Goal: Task Accomplishment & Management: Manage account settings

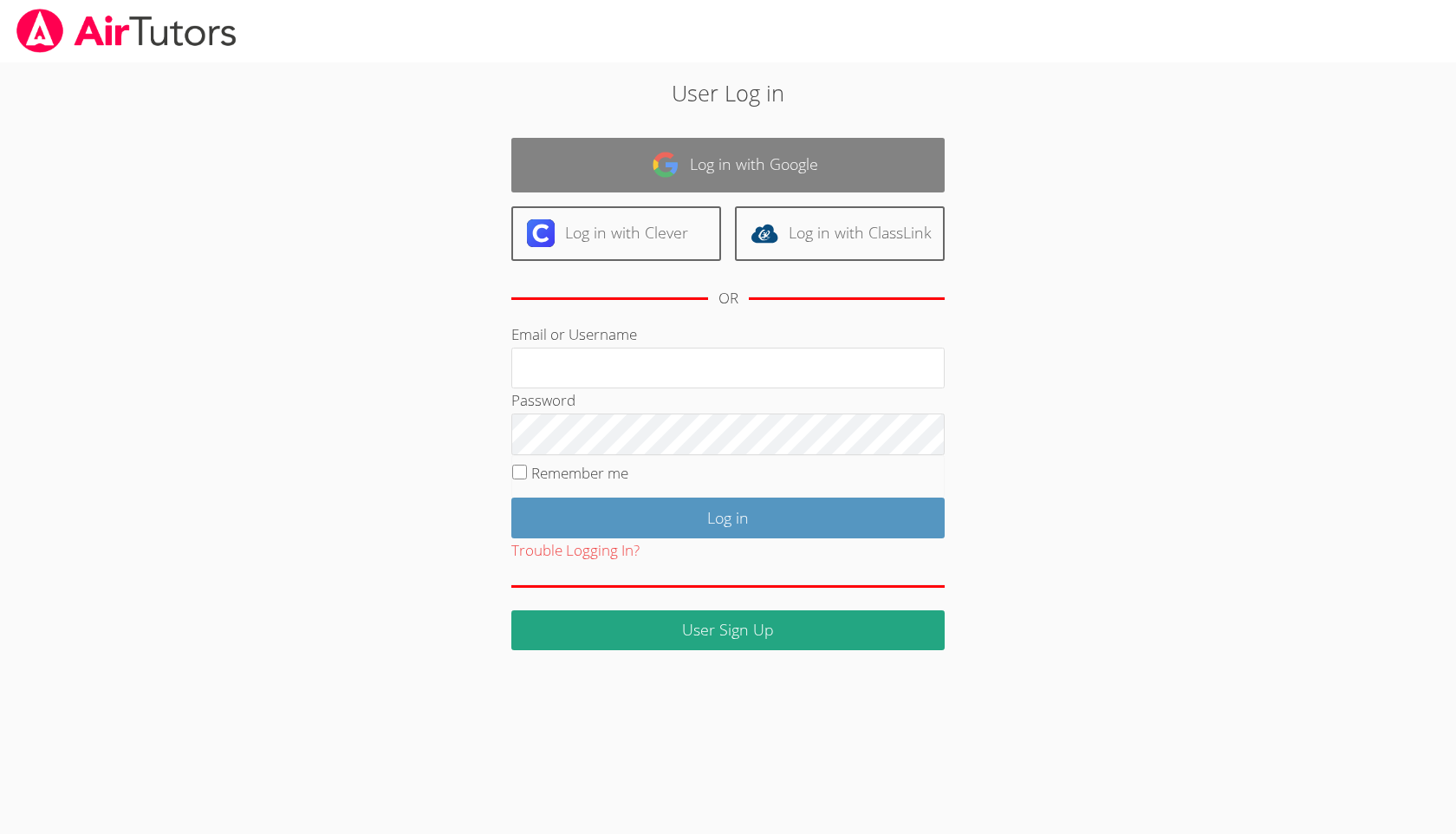
click at [719, 166] on link "Log in with Google" at bounding box center [728, 165] width 433 height 55
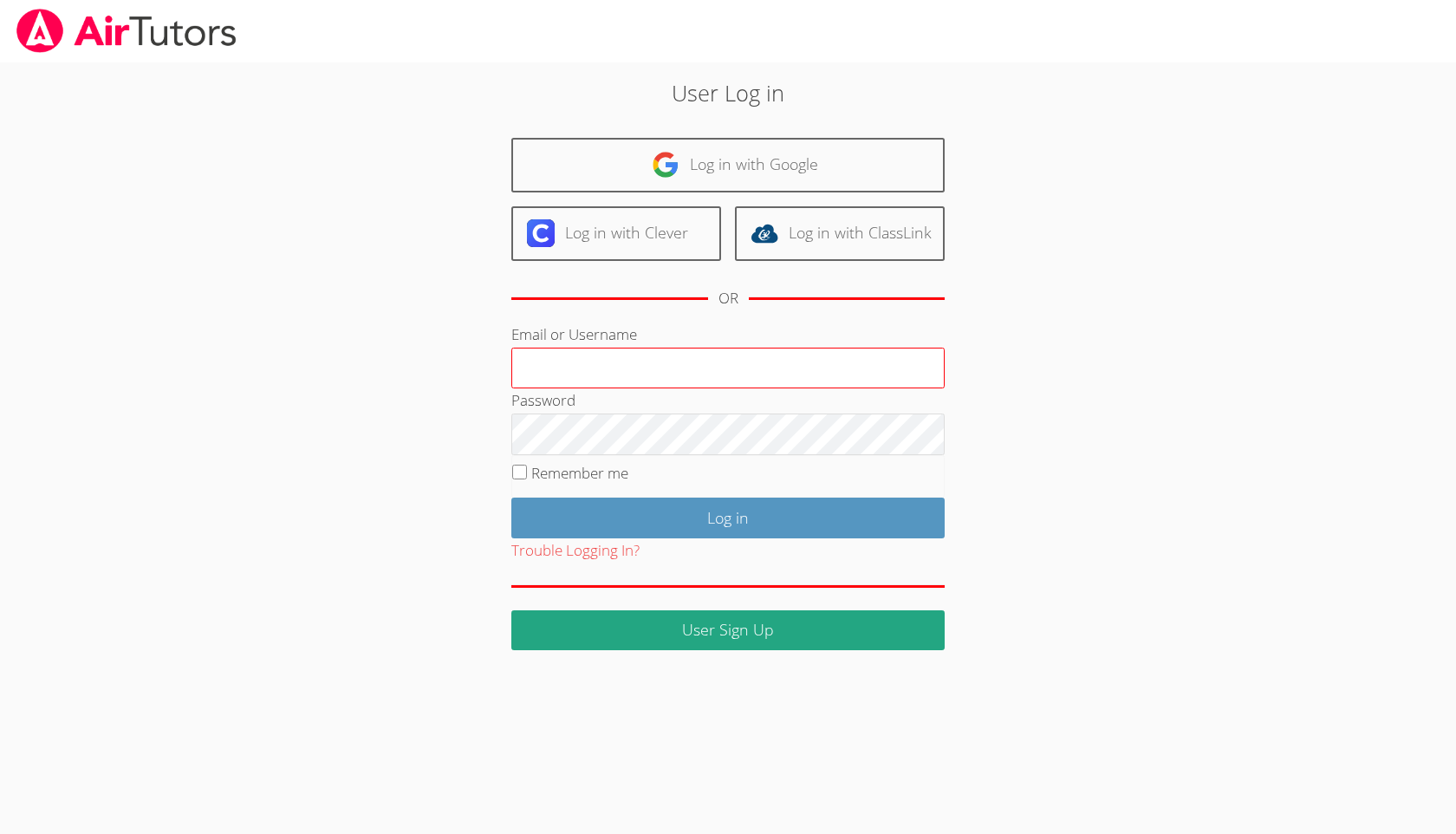
click at [631, 362] on input "Email or Username" at bounding box center [728, 368] width 433 height 42
type input "[EMAIL_ADDRESS][DOMAIN_NAME]"
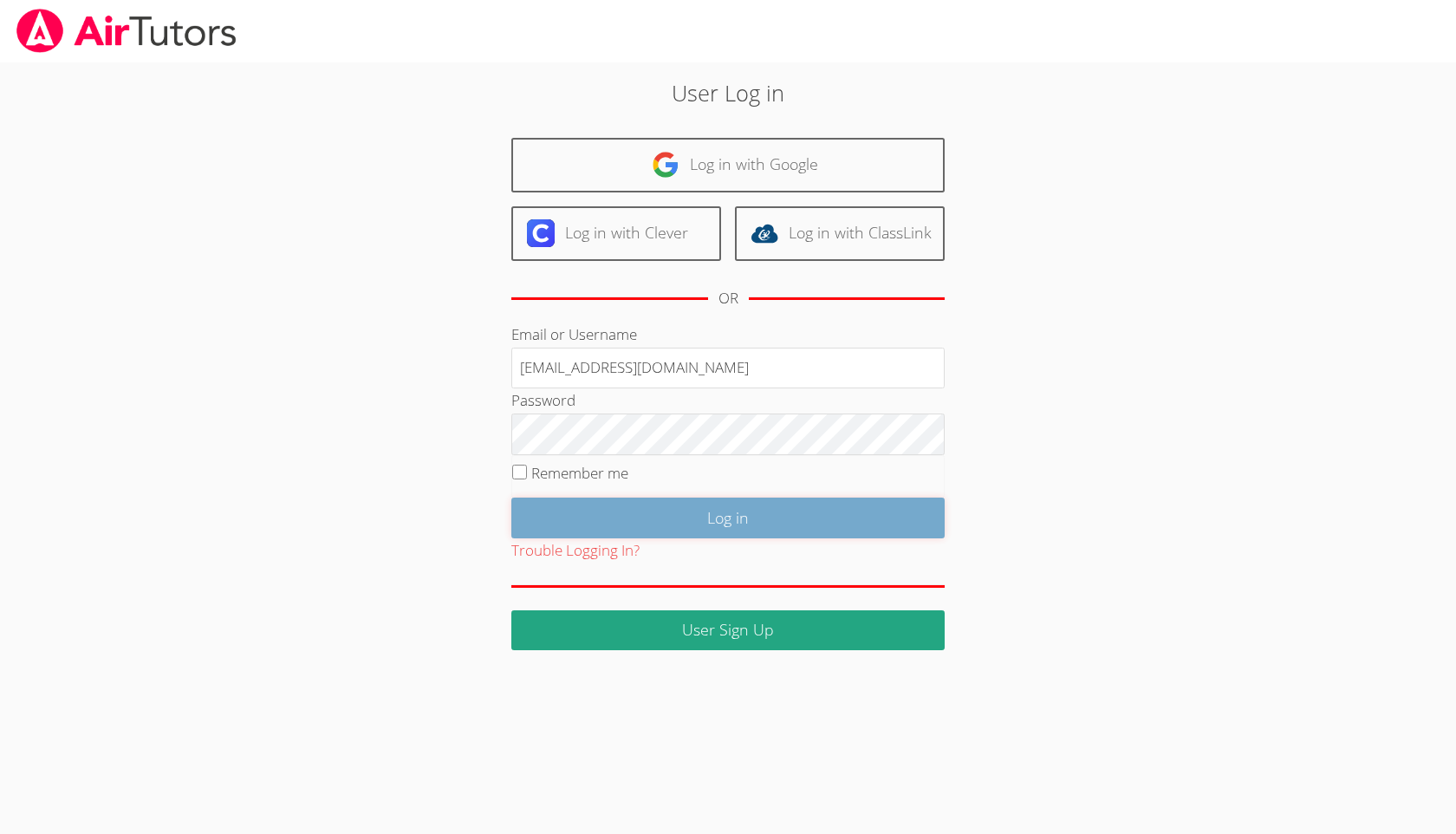
click at [607, 521] on input "Log in" at bounding box center [728, 518] width 433 height 41
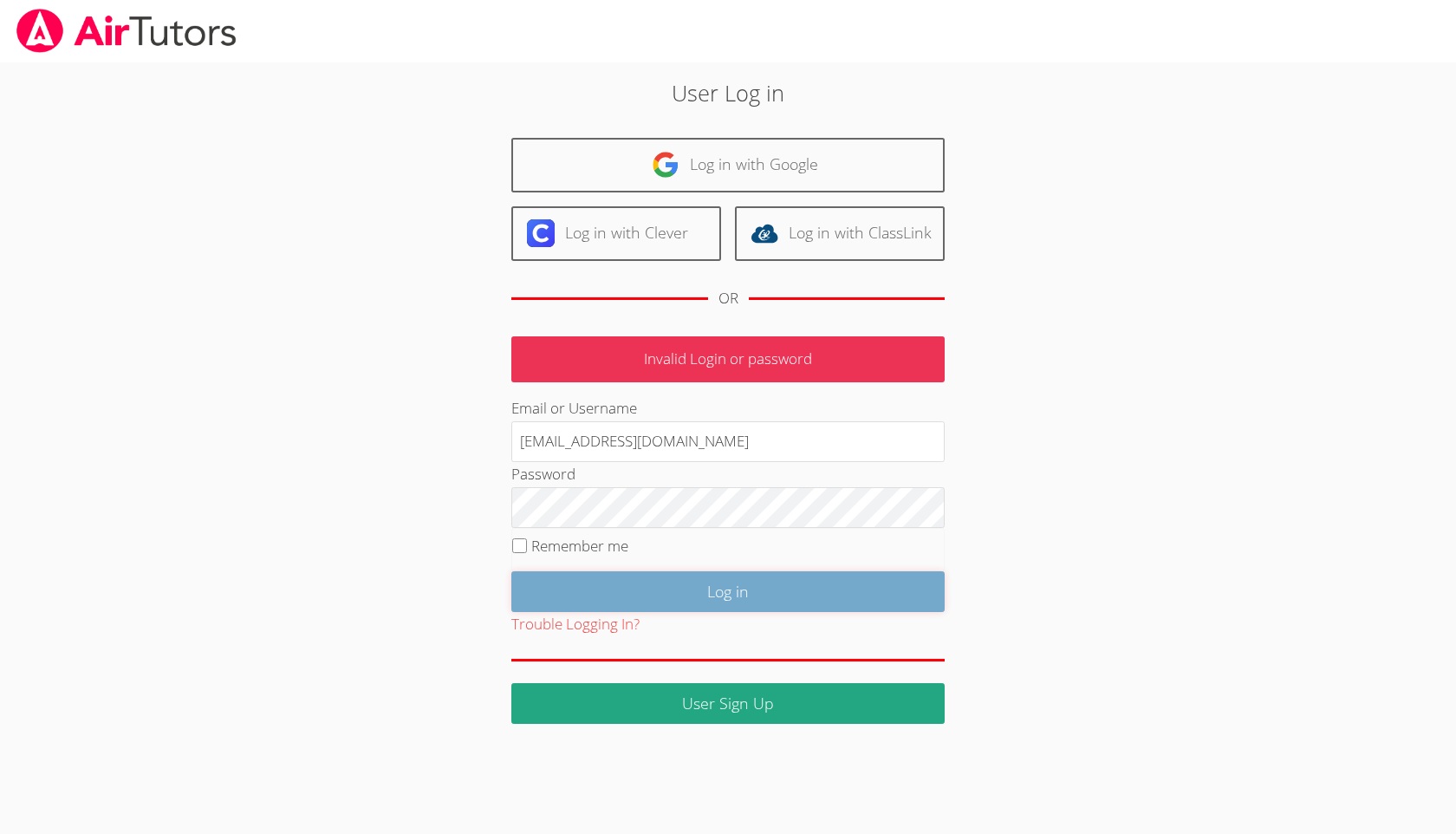
click at [645, 598] on input "Log in" at bounding box center [728, 591] width 433 height 41
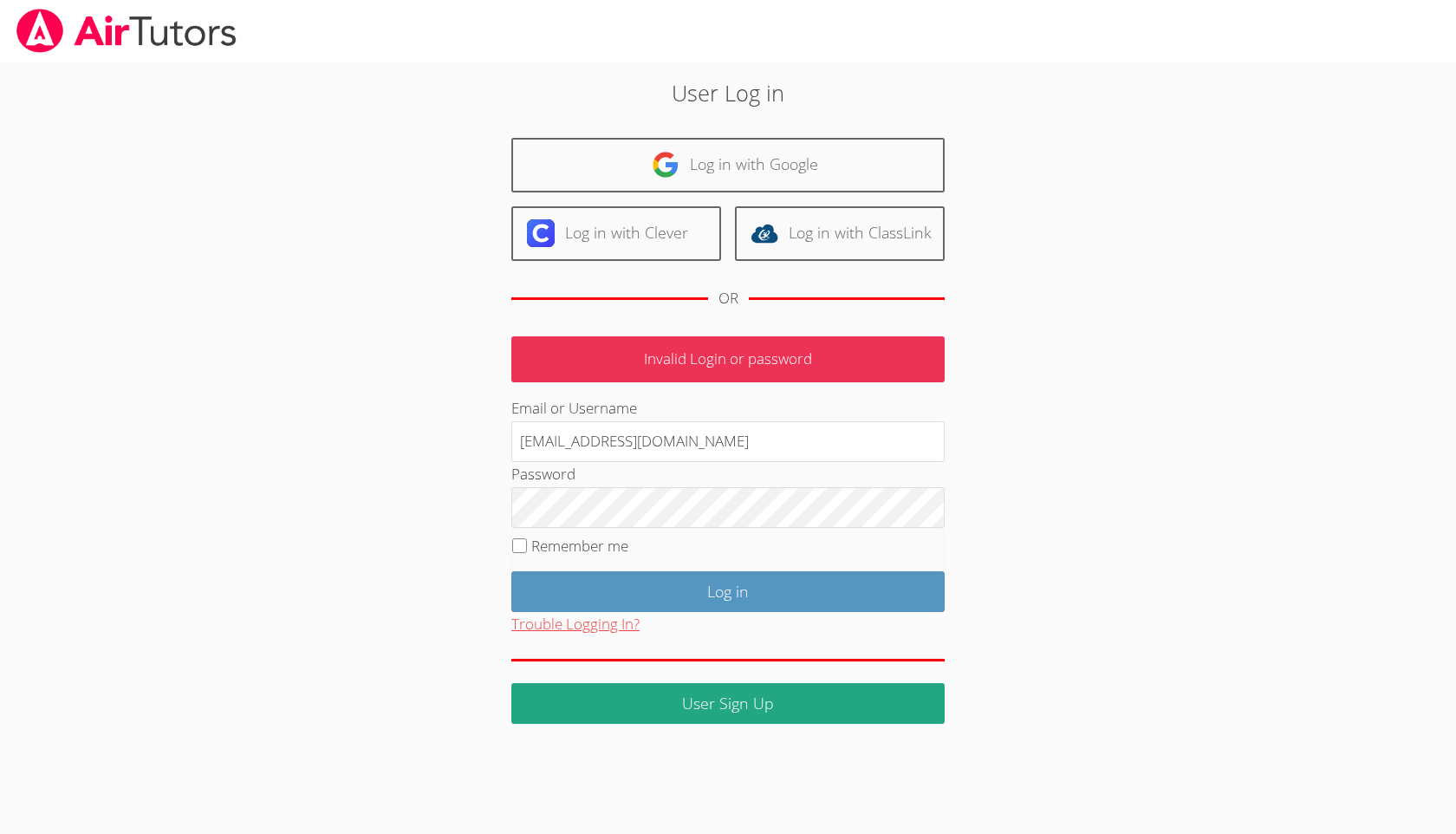
click at [613, 629] on button "Trouble Logging In?" at bounding box center [574, 624] width 128 height 25
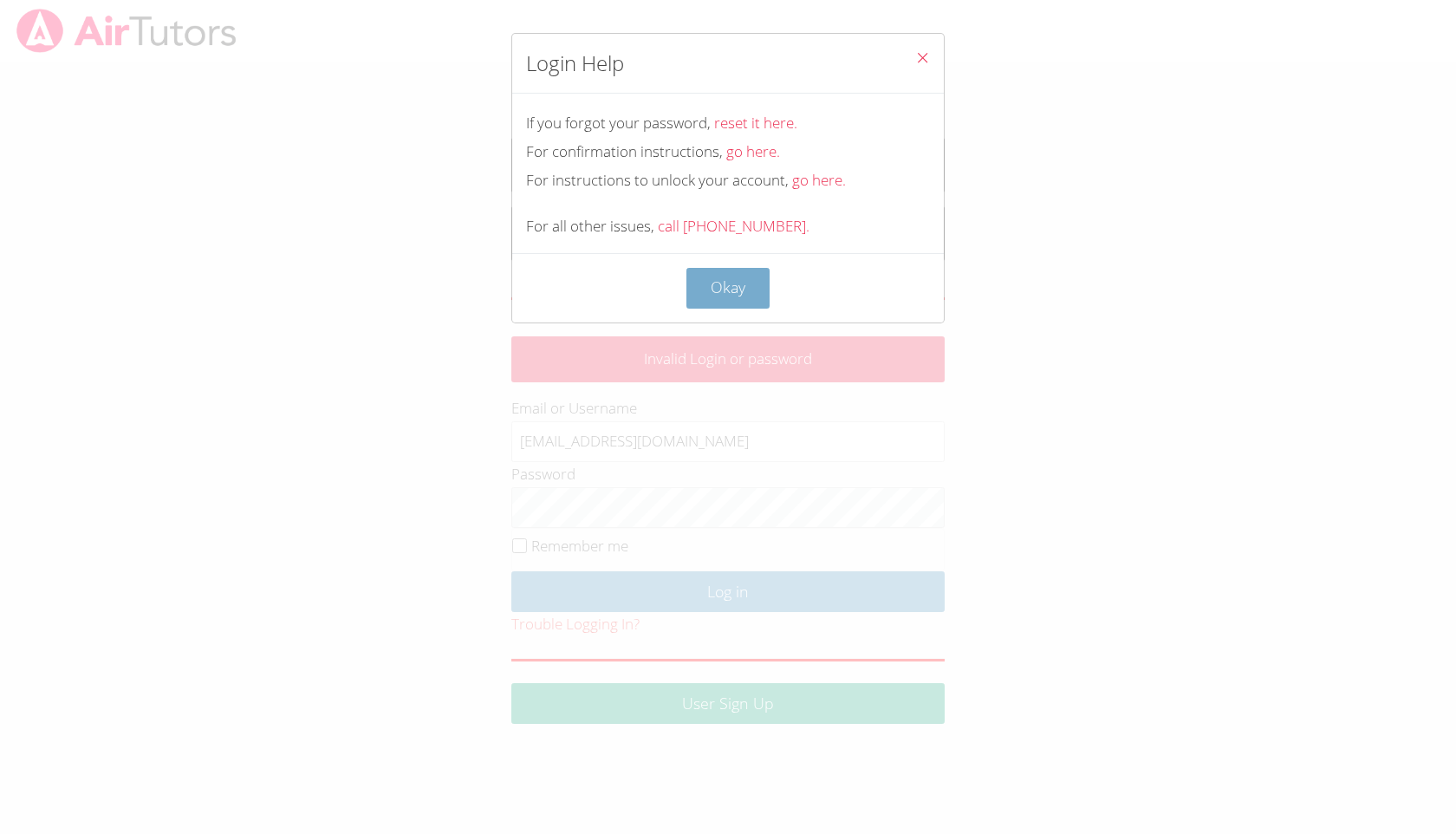
click at [738, 291] on button "Okay" at bounding box center [728, 288] width 84 height 41
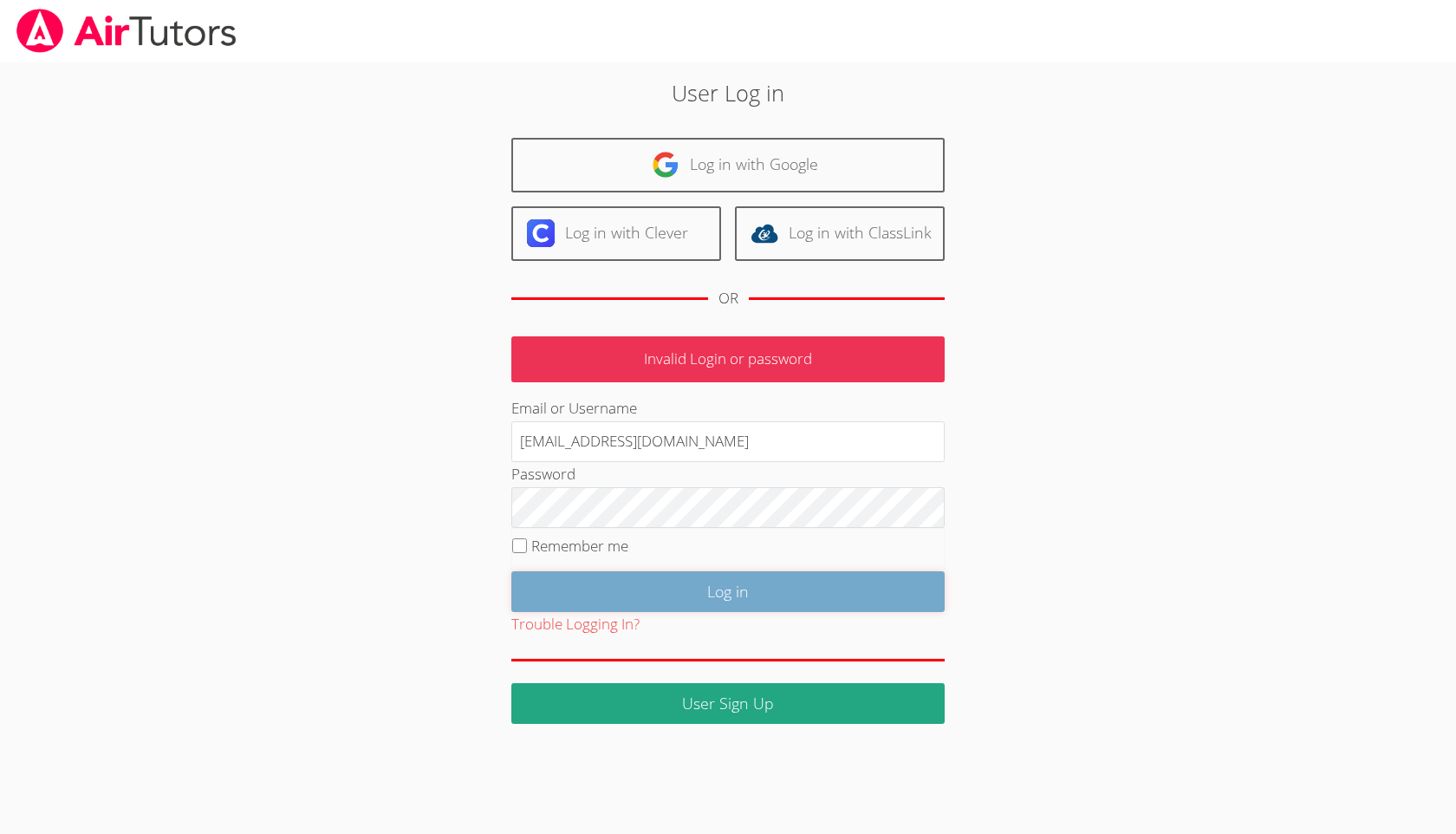
click at [673, 602] on input "Log in" at bounding box center [728, 591] width 433 height 41
